Goal: Information Seeking & Learning: Find specific fact

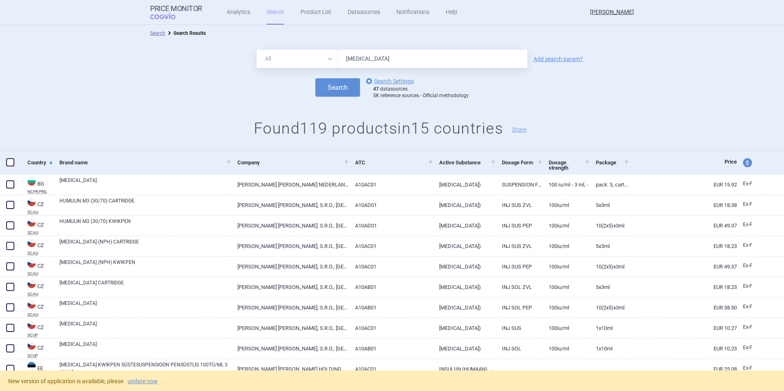
click at [251, 51] on div "All Brand Name ATC Company Active Substance Country Newer than [MEDICAL_DATA] A…" at bounding box center [392, 59] width 784 height 18
click at [315, 78] on button "Search" at bounding box center [337, 87] width 45 height 18
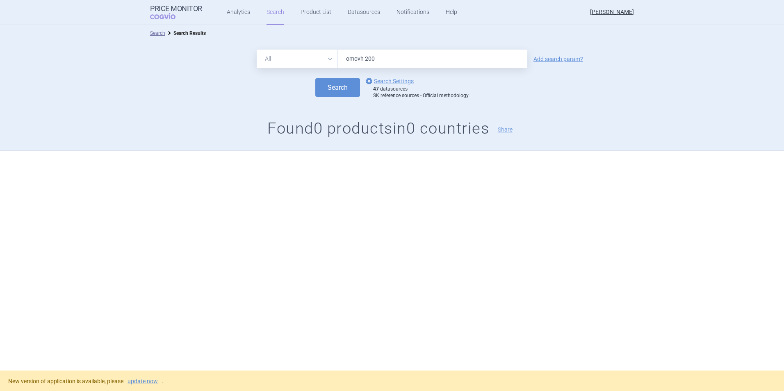
drag, startPoint x: 375, startPoint y: 56, endPoint x: 364, endPoint y: 56, distance: 11.1
click at [364, 56] on input "omovh 200" at bounding box center [432, 59] width 189 height 18
click at [315, 78] on button "Search" at bounding box center [337, 87] width 45 height 18
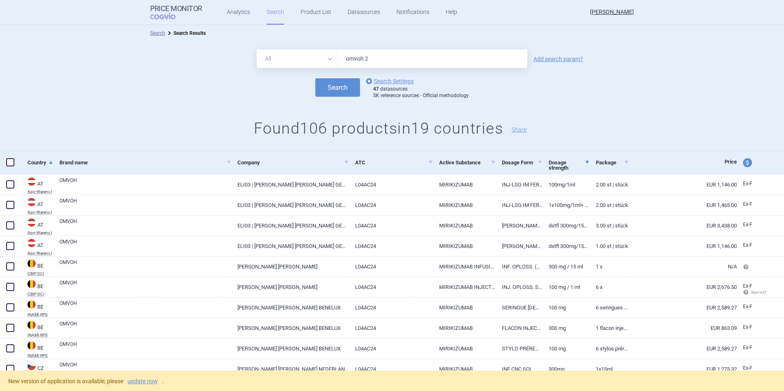
type input "omvoh 2"
click at [585, 164] on span at bounding box center [586, 162] width 3 height 3
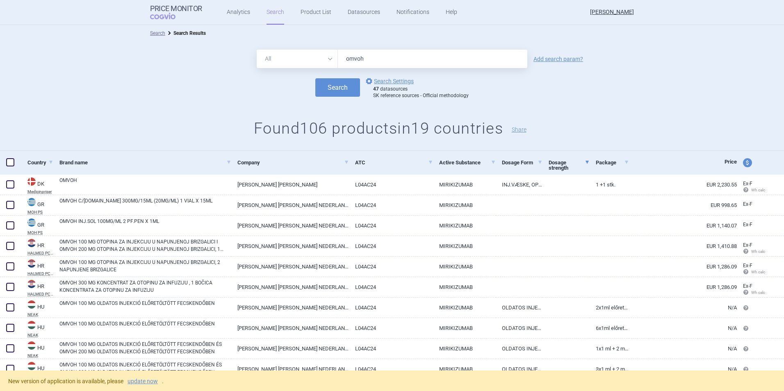
drag, startPoint x: 319, startPoint y: 62, endPoint x: 259, endPoint y: 101, distance: 71.0
click at [305, 63] on div "All Brand Name ATC Company Active Substance Country Newer than omvoh" at bounding box center [392, 59] width 270 height 18
type input "humulin"
click at [315, 78] on button "Search" at bounding box center [337, 87] width 45 height 18
